Goal: Download file/media

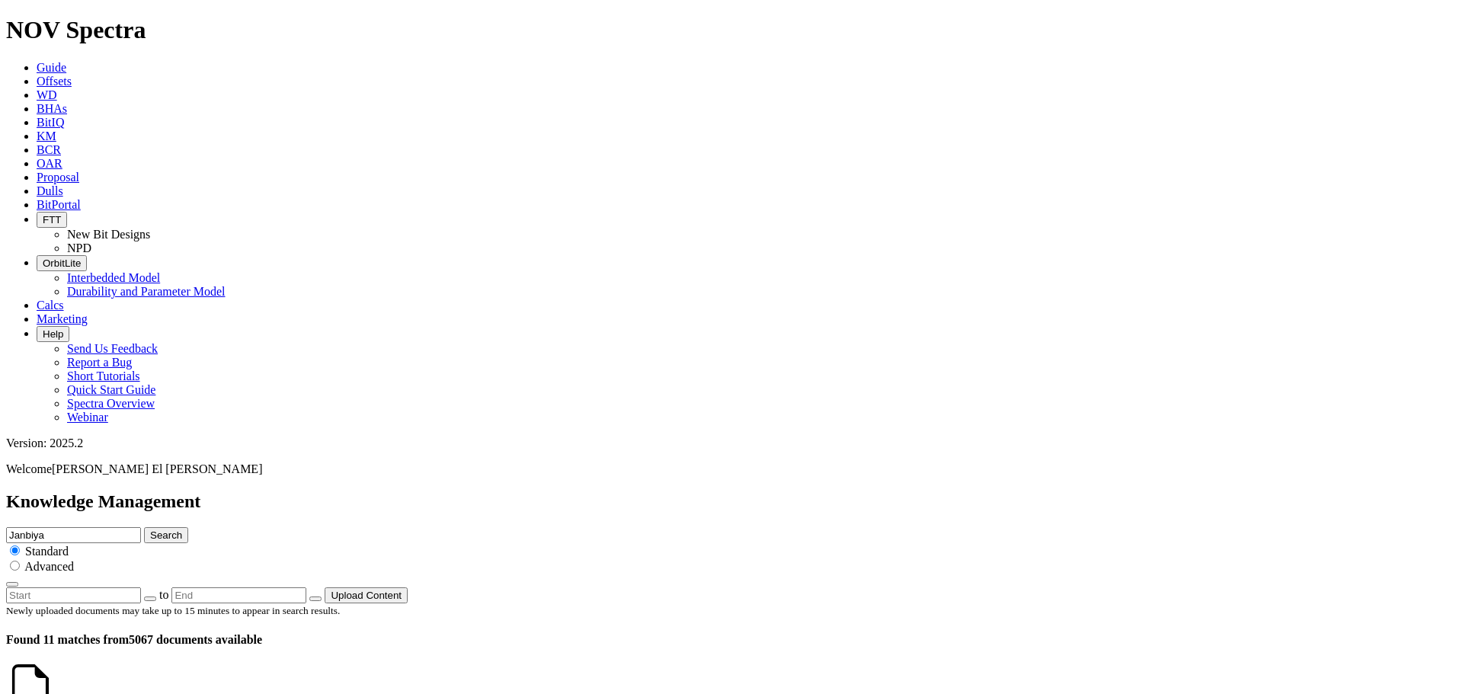
scroll to position [127, 0]
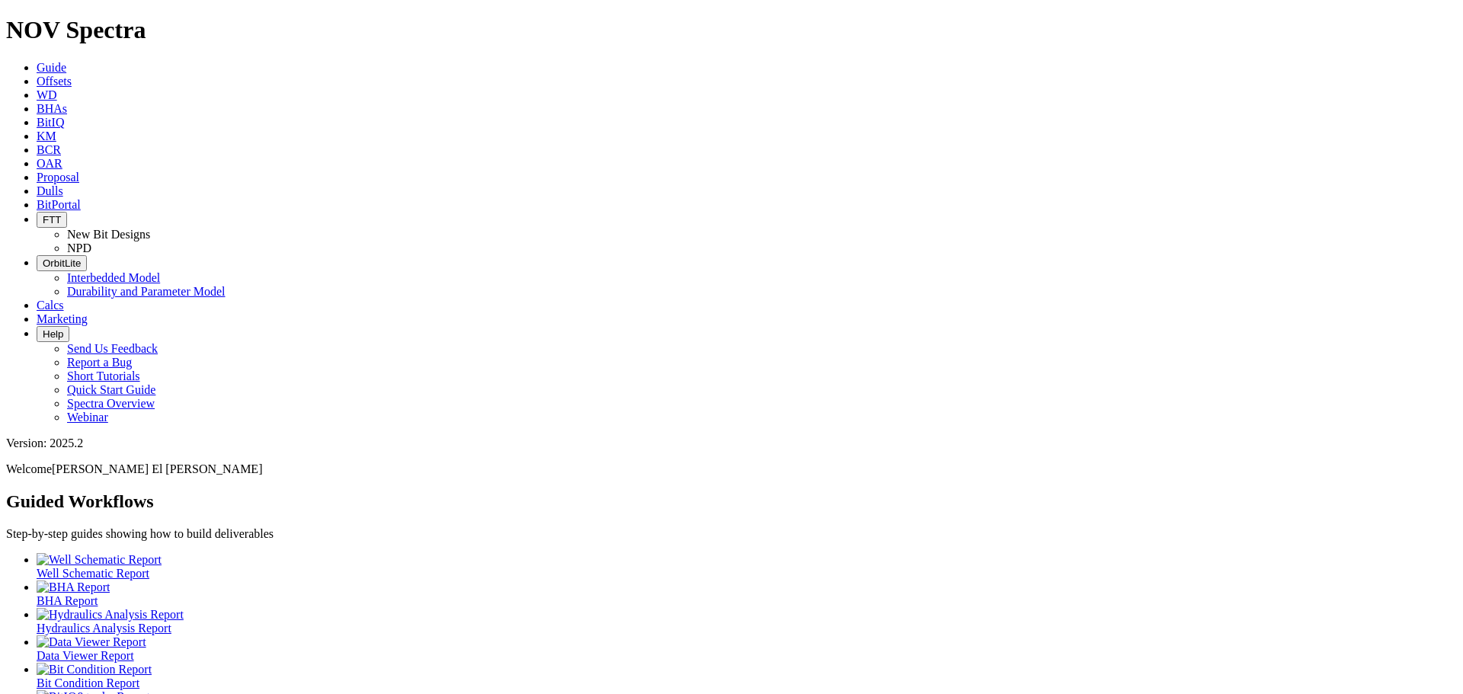
click at [37, 198] on icon at bounding box center [37, 204] width 0 height 13
